Goal: Information Seeking & Learning: Find specific fact

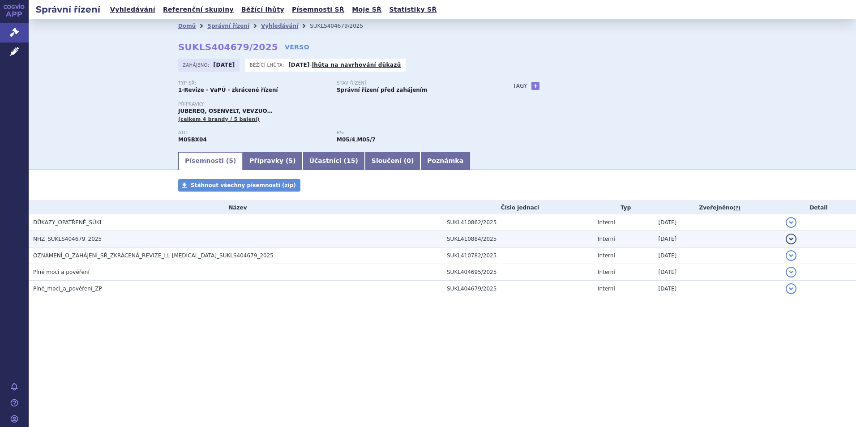
click at [43, 241] on span "NHZ_SUKLS404679_2025" at bounding box center [67, 239] width 69 height 6
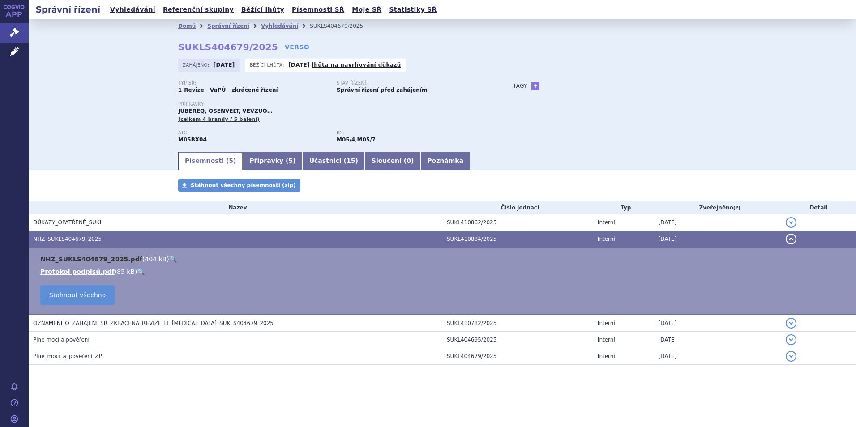
click at [70, 261] on link "NHZ_SUKLS404679_2025.pdf" at bounding box center [91, 259] width 102 height 7
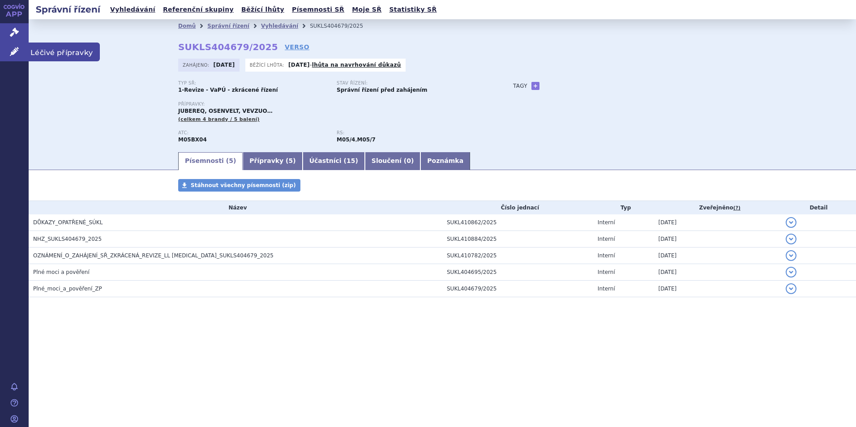
click at [54, 55] on span "Léčivé přípravky" at bounding box center [64, 52] width 71 height 19
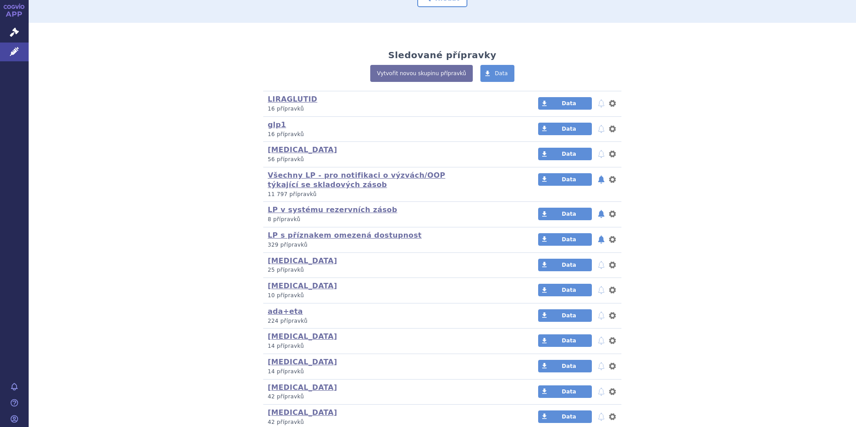
scroll to position [224, 0]
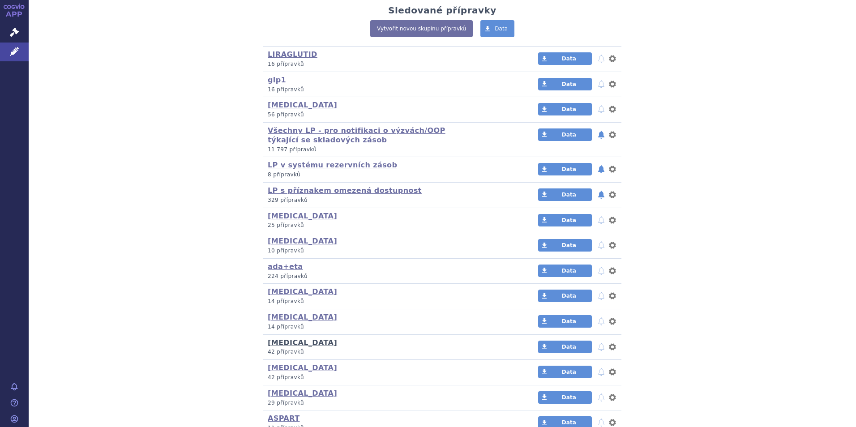
click at [298, 341] on link "[MEDICAL_DATA]" at bounding box center [302, 342] width 69 height 9
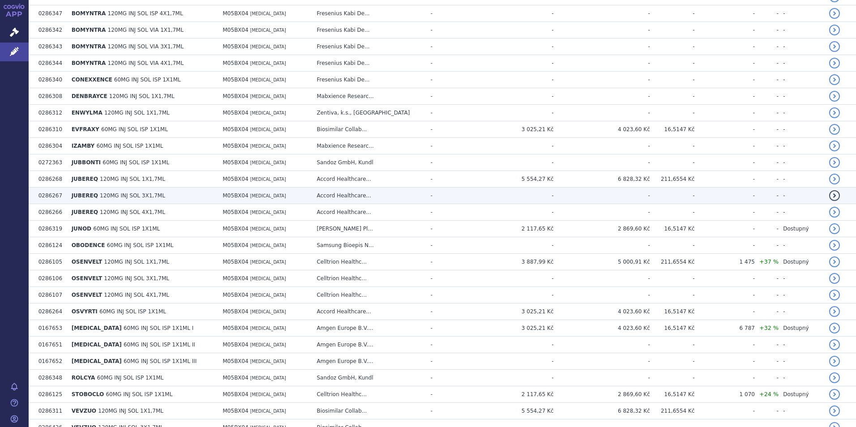
scroll to position [134, 0]
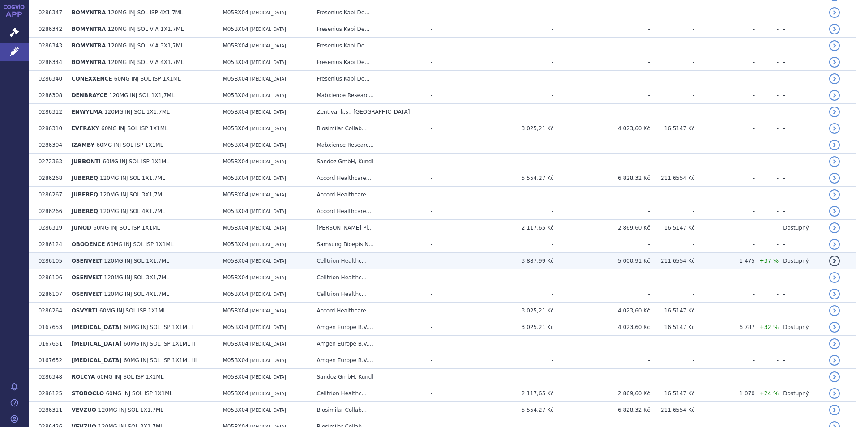
click at [625, 260] on td "5 000,91 Kč" at bounding box center [602, 261] width 96 height 17
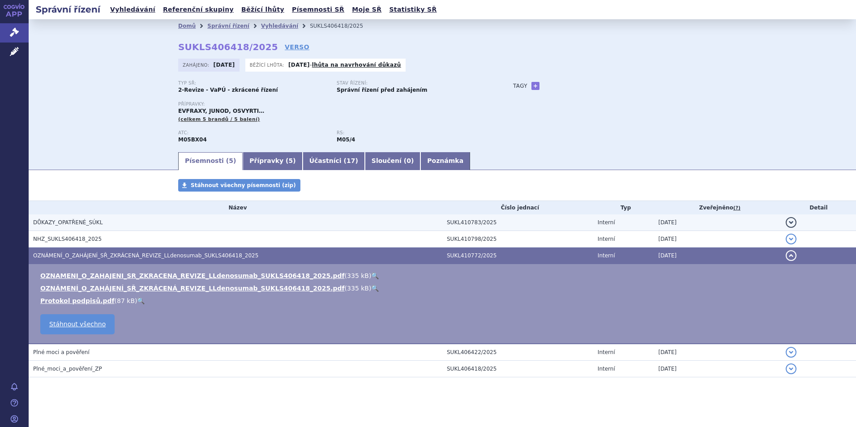
scroll to position [4, 0]
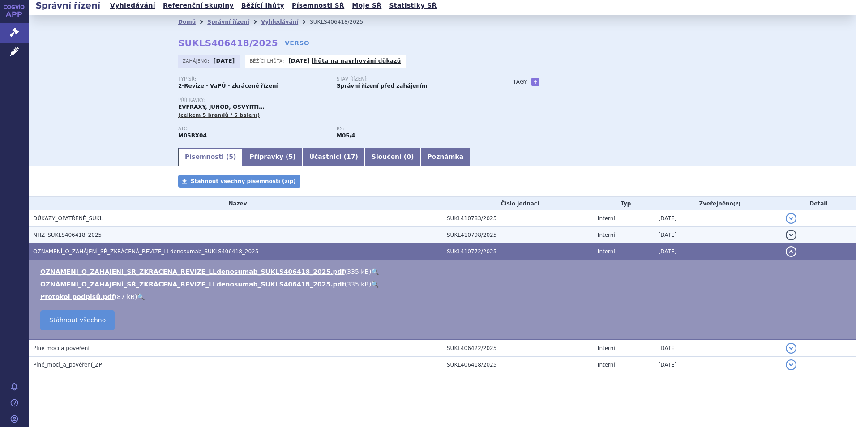
click at [58, 234] on span "NHZ_SUKLS406418_2025" at bounding box center [67, 235] width 69 height 6
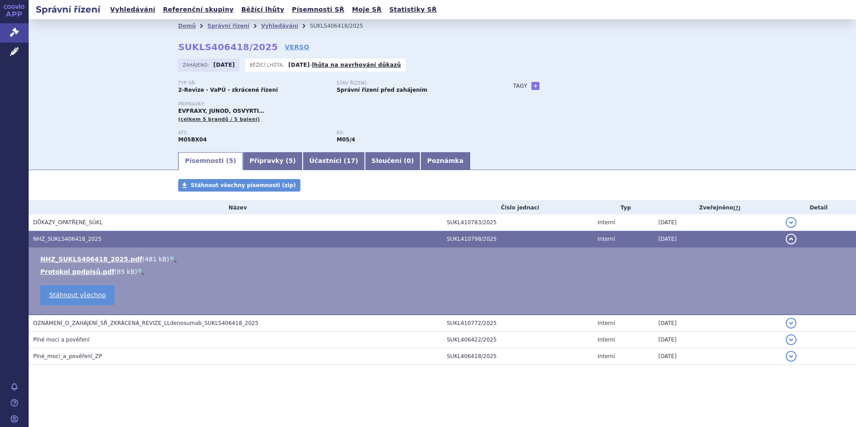
scroll to position [0, 0]
click at [57, 261] on link "NHZ_SUKLS406418_2025.pdf" at bounding box center [91, 259] width 102 height 7
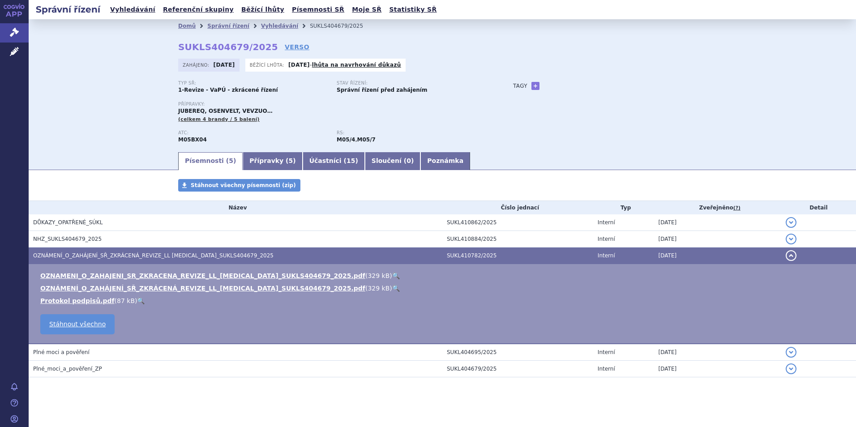
scroll to position [4, 0]
